Goal: Find specific page/section: Find specific page/section

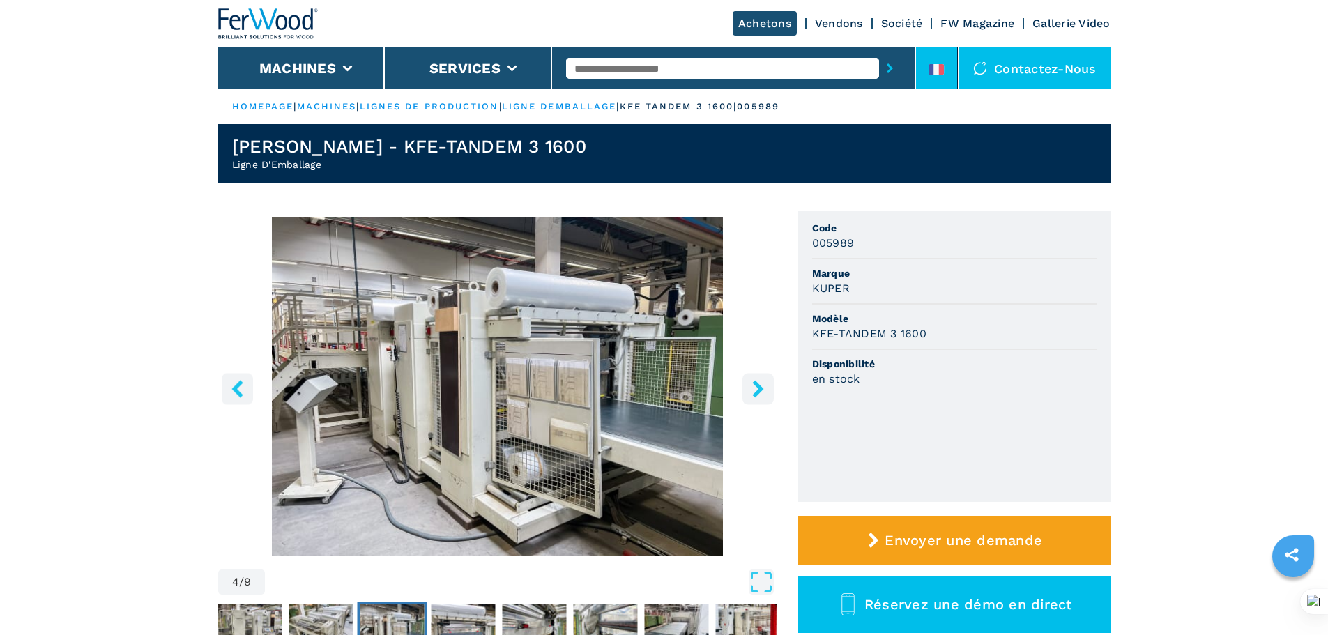
click at [933, 67] on icon at bounding box center [930, 69] width 5 height 10
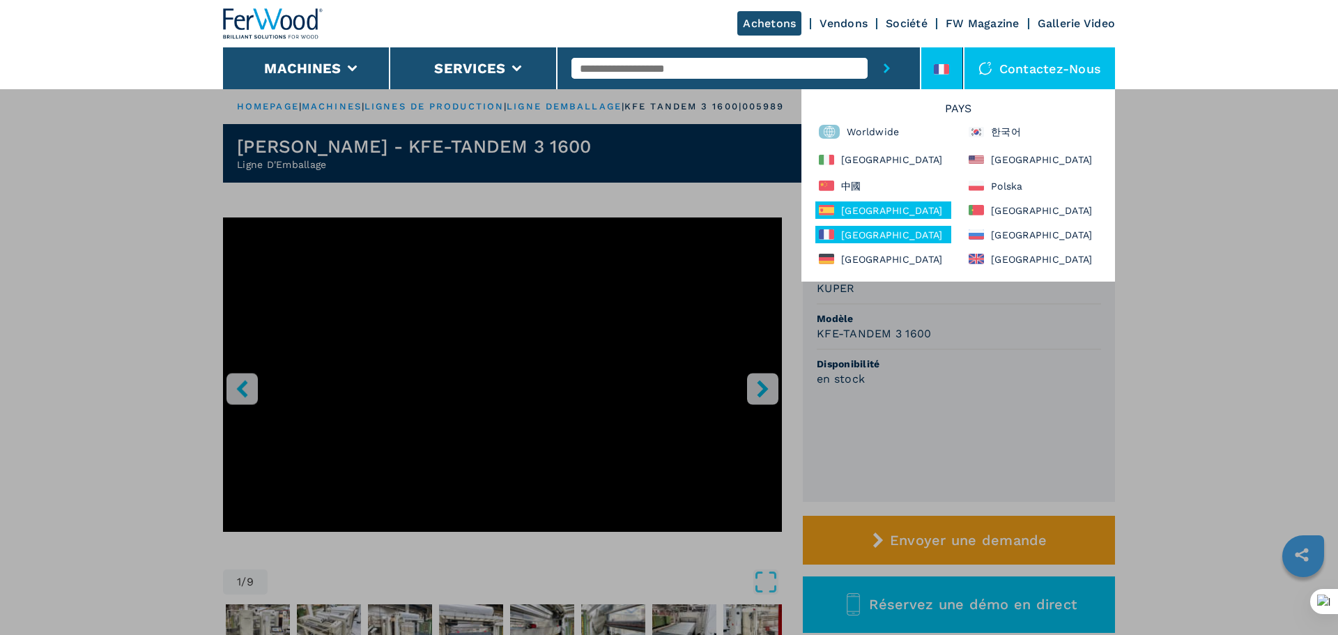
click at [873, 208] on div "España" at bounding box center [884, 209] width 136 height 17
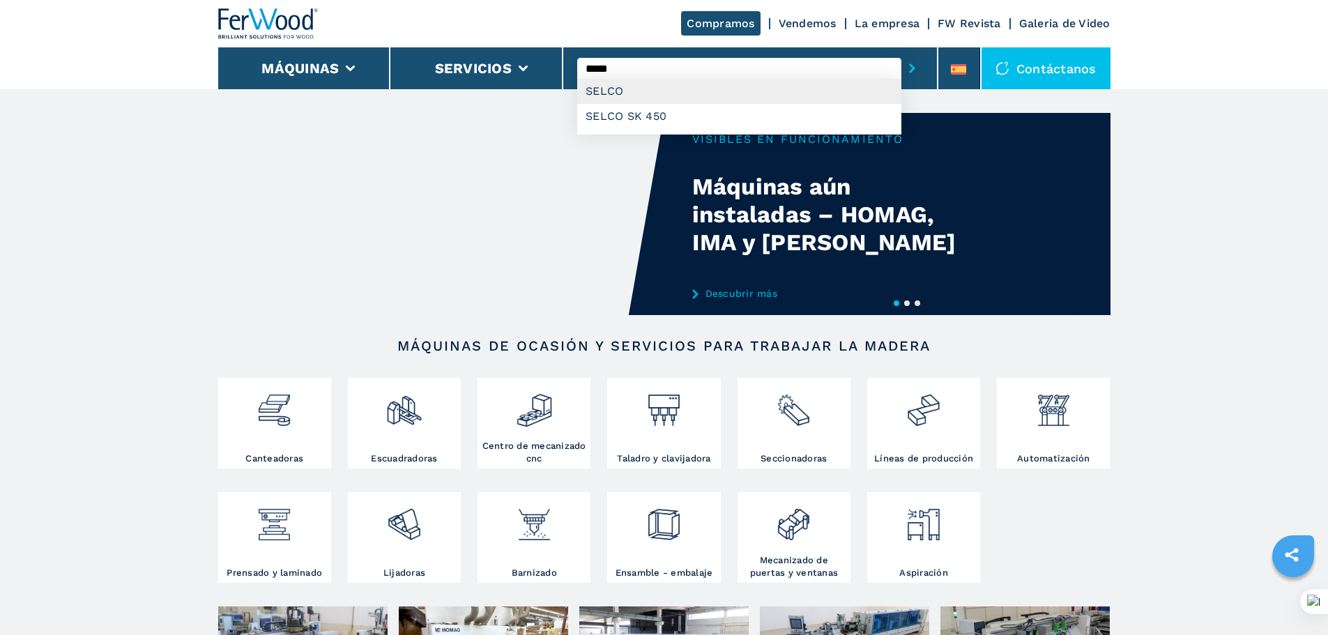
click at [599, 85] on div "SELCO" at bounding box center [739, 91] width 324 height 25
type input "*****"
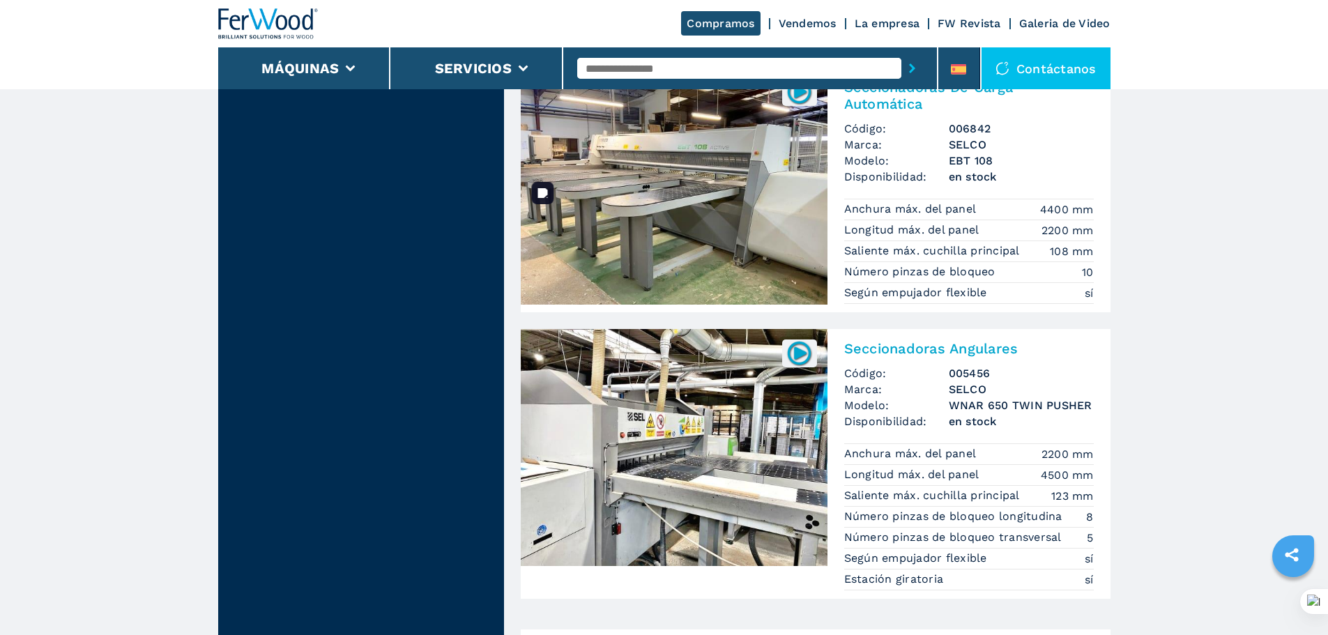
scroll to position [2509, 0]
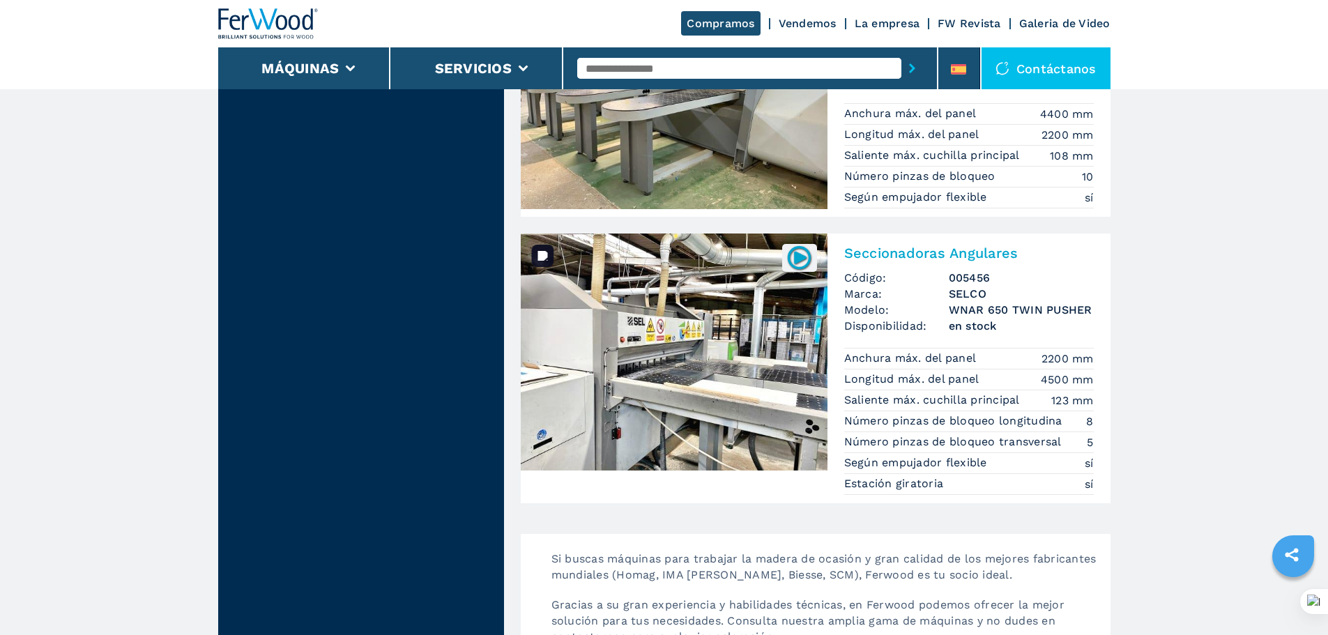
click at [737, 346] on img at bounding box center [674, 352] width 307 height 237
